Goal: Information Seeking & Learning: Learn about a topic

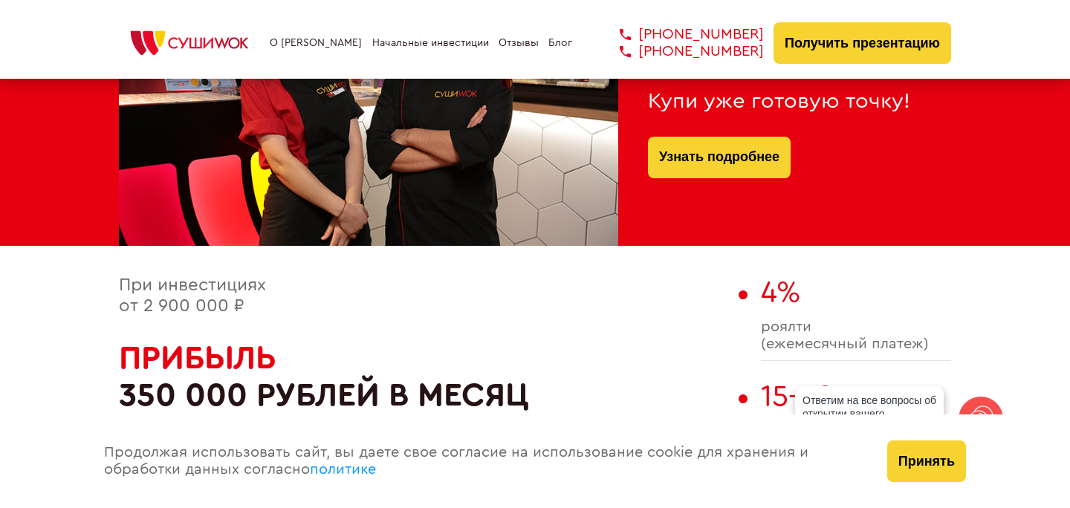
scroll to position [723, 0]
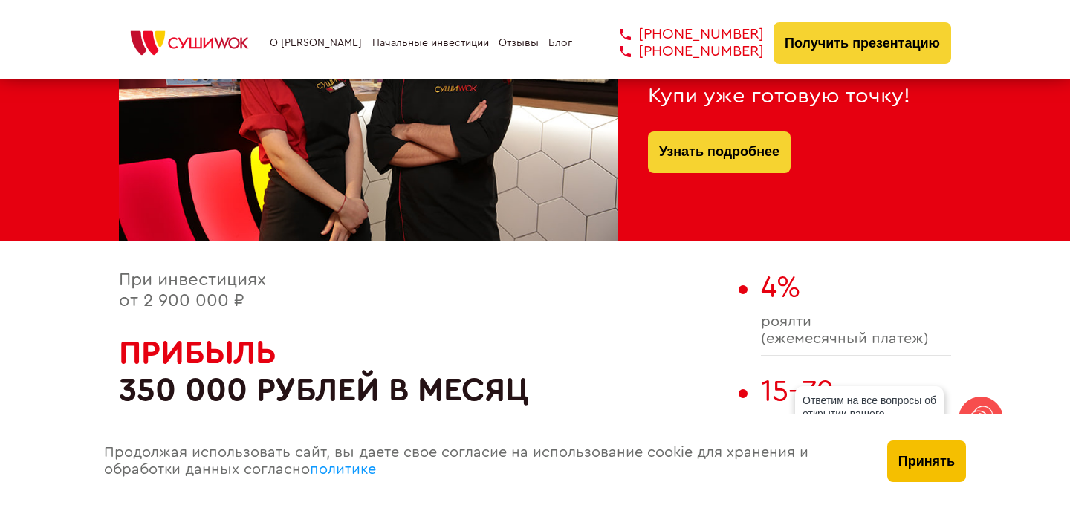
click at [897, 462] on button "Принять" at bounding box center [926, 462] width 79 height 42
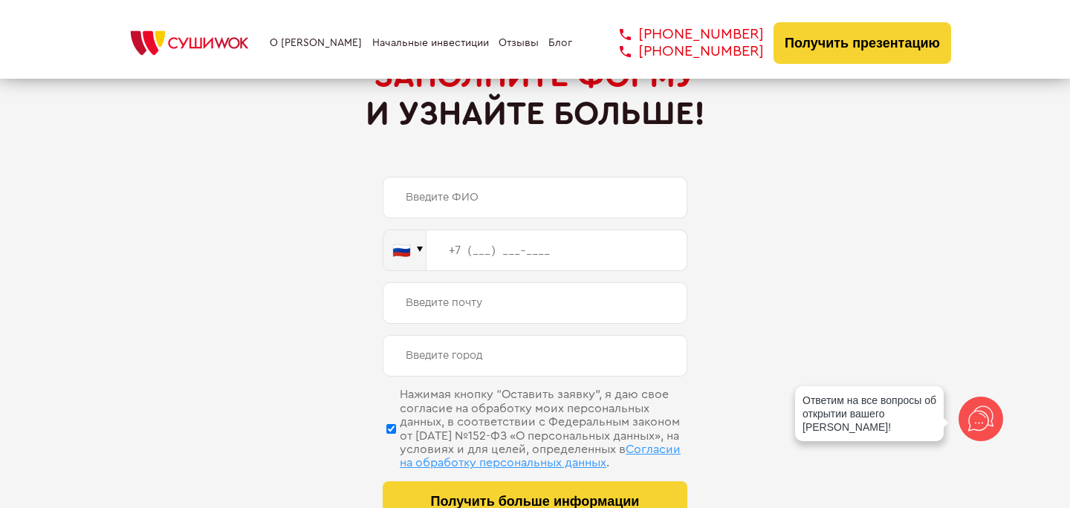
scroll to position [7020, 0]
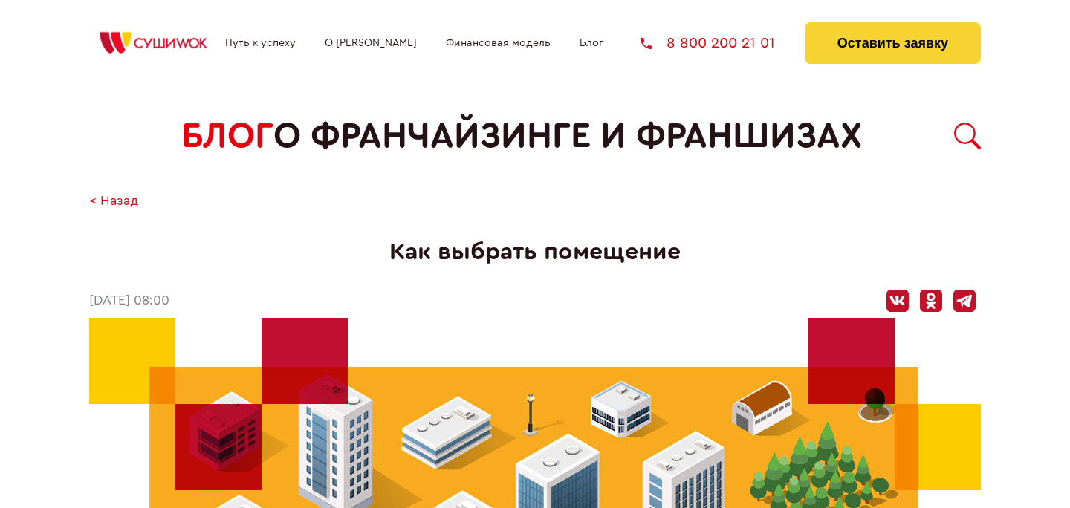
click at [903, 301] on div at bounding box center [898, 301] width 22 height 22
click at [963, 305] on div at bounding box center [965, 301] width 22 height 22
click at [358, 50] on div "Путь к успеху О франшизе Финансовая модель Блог 8 800 200 21 01 Оставить заявку" at bounding box center [535, 39] width 892 height 79
click at [359, 44] on link "О [PERSON_NAME]" at bounding box center [371, 43] width 92 height 12
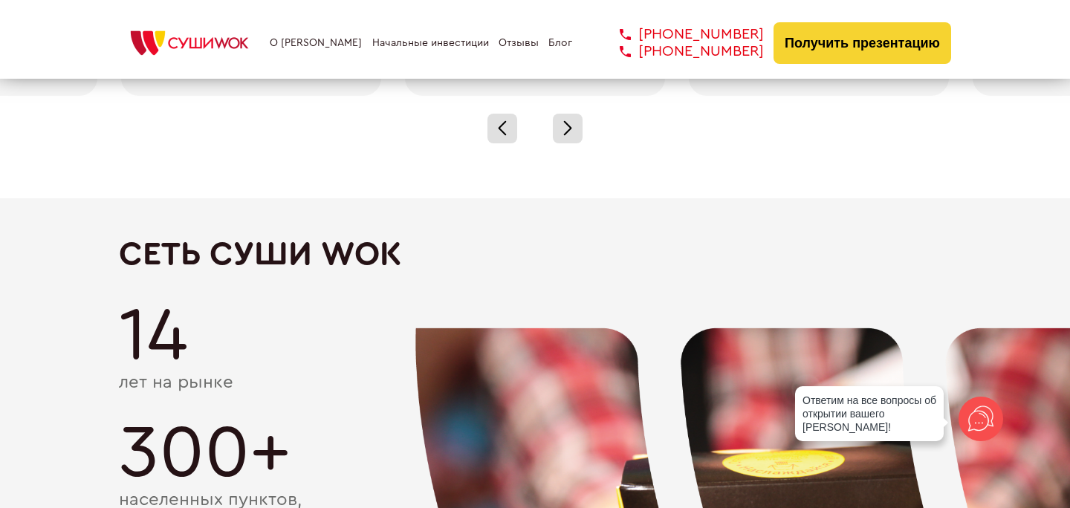
scroll to position [2444, 0]
